Goal: Check status: Check status

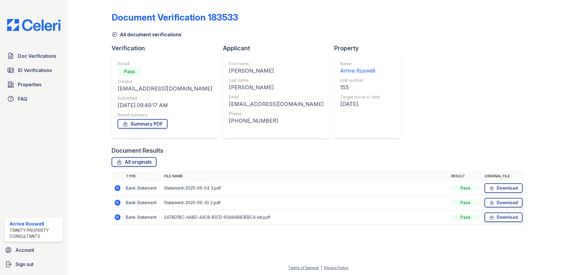
click at [117, 190] on icon at bounding box center [117, 188] width 6 height 6
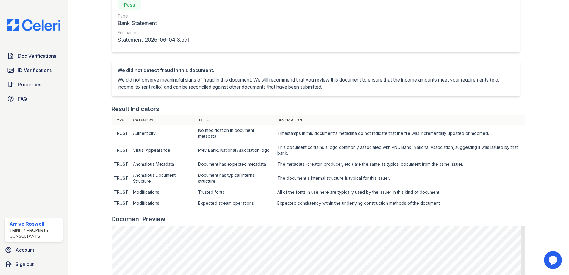
scroll to position [28, 0]
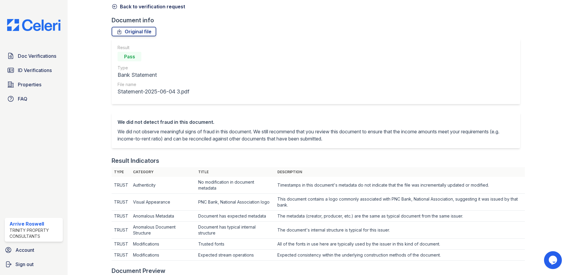
click at [114, 7] on icon at bounding box center [115, 7] width 6 height 6
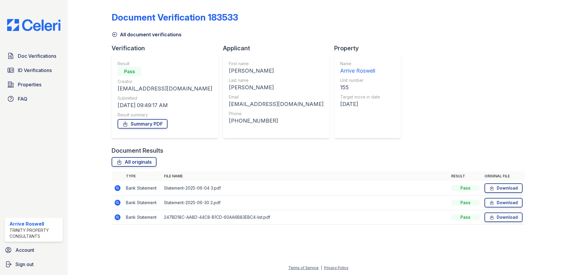
click at [115, 34] on icon at bounding box center [115, 35] width 6 height 6
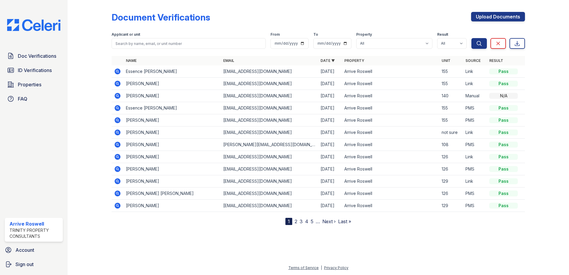
click at [117, 72] on icon at bounding box center [117, 71] width 6 height 6
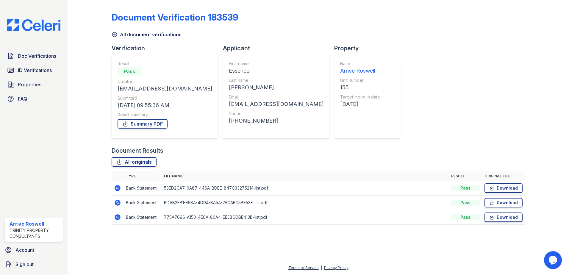
click at [117, 187] on icon at bounding box center [116, 187] width 1 height 1
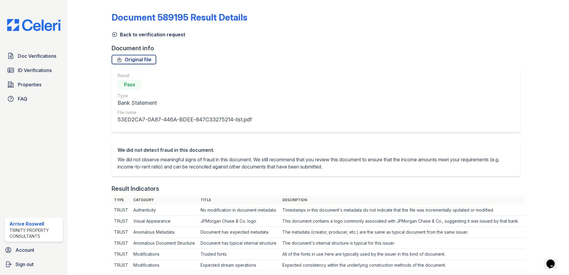
click at [112, 36] on icon at bounding box center [115, 35] width 6 height 6
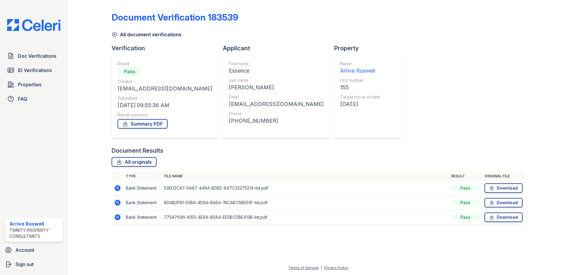
click at [117, 203] on icon at bounding box center [117, 202] width 7 height 7
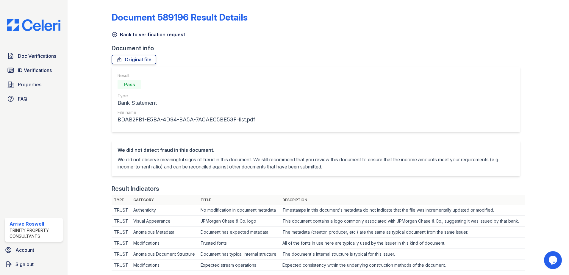
click at [116, 34] on icon at bounding box center [115, 35] width 6 height 6
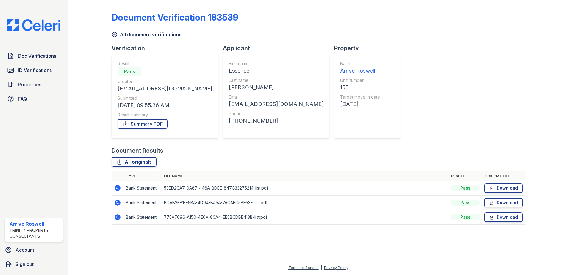
click at [117, 216] on icon at bounding box center [117, 216] width 7 height 7
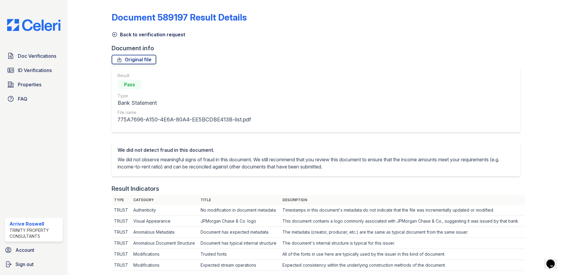
click at [117, 34] on icon at bounding box center [115, 35] width 6 height 6
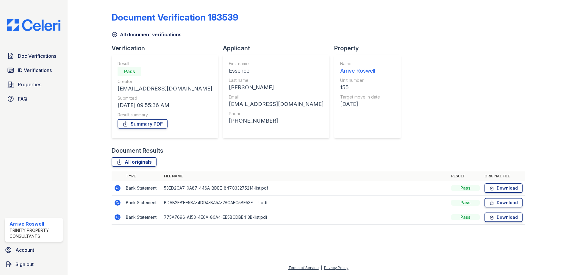
click at [115, 34] on icon at bounding box center [114, 34] width 4 height 4
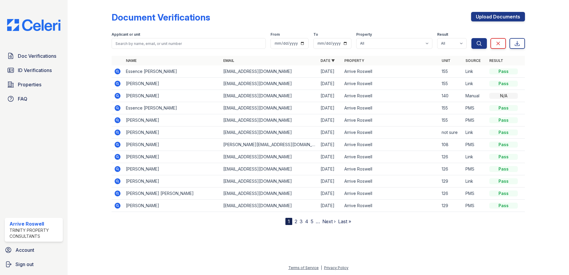
click at [117, 86] on icon at bounding box center [117, 84] width 6 height 6
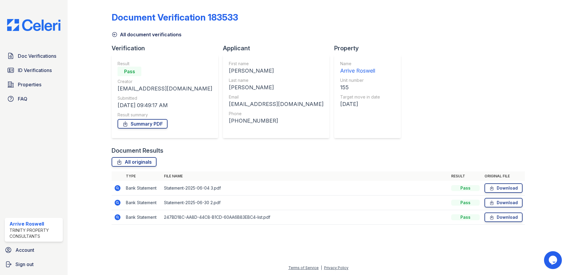
click at [117, 217] on icon at bounding box center [117, 216] width 7 height 7
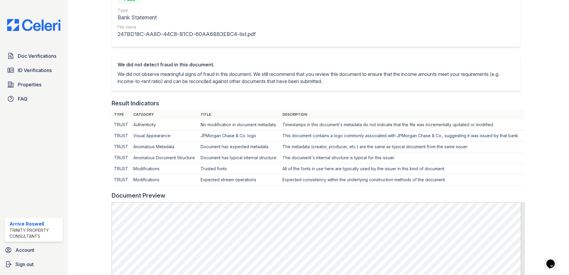
scroll to position [149, 0]
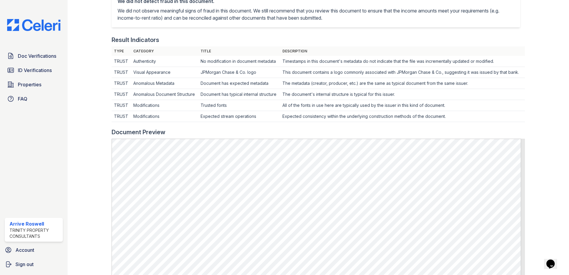
click at [0, 154] on html "Doc Verifications ID Verifications Properties FAQ Arrive [GEOGRAPHIC_DATA] Trin…" at bounding box center [284, 137] width 569 height 275
